Goal: Check status: Check status

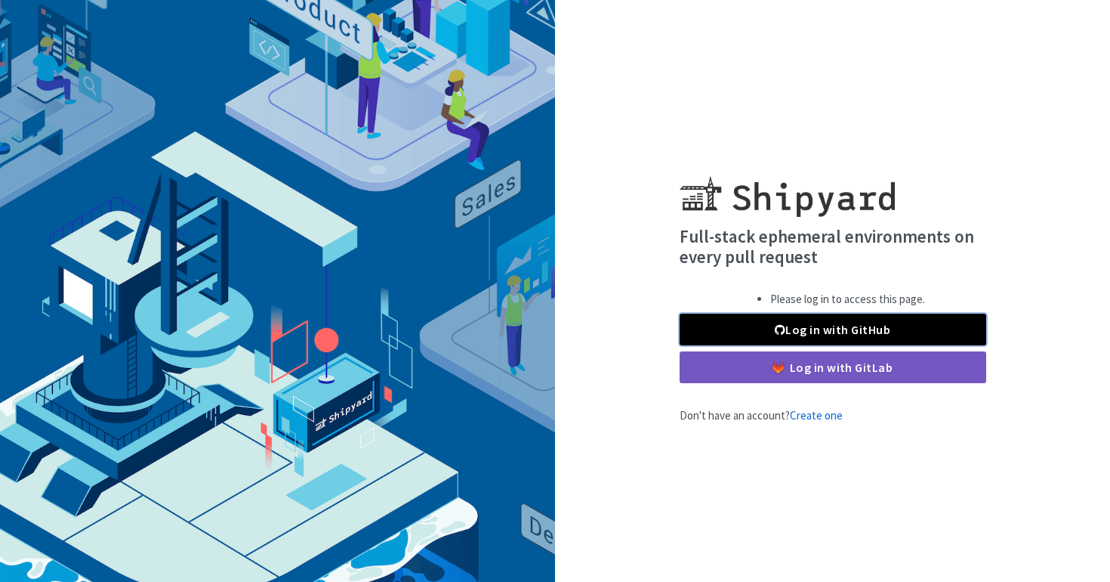
click at [742, 335] on link "Log in with GitHub" at bounding box center [833, 329] width 307 height 32
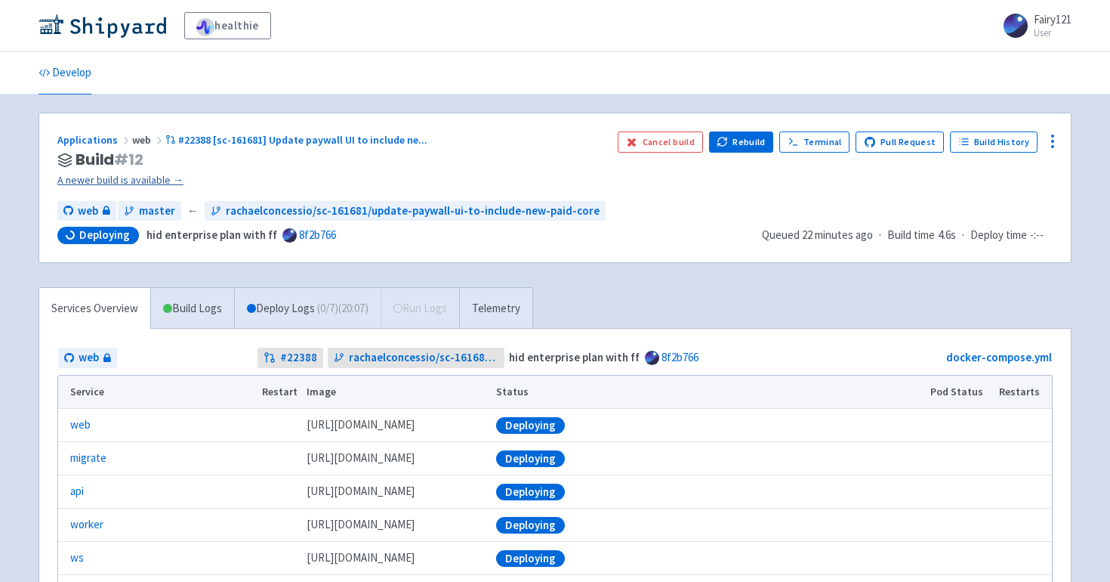
click at [113, 182] on link "A newer build is available →" at bounding box center [331, 179] width 548 height 17
